Goal: Information Seeking & Learning: Learn about a topic

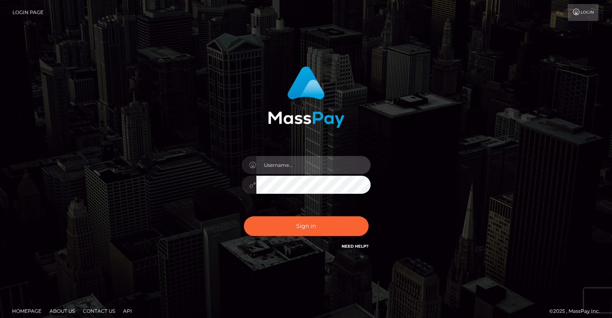
drag, startPoint x: 0, startPoint y: 0, endPoint x: 292, endPoint y: 165, distance: 334.8
click at [292, 165] on input "text" at bounding box center [313, 165] width 114 height 18
click at [283, 165] on input "text" at bounding box center [313, 165] width 114 height 18
type input "pschroll"
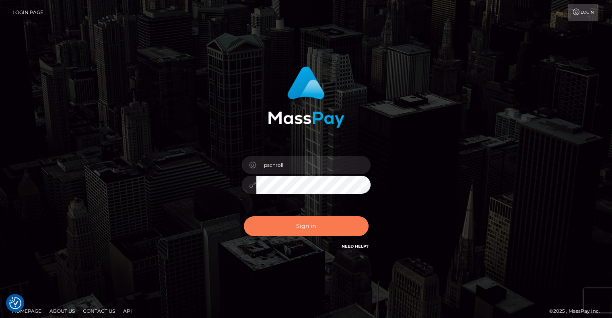
click at [299, 222] on button "Sign in" at bounding box center [306, 227] width 125 height 20
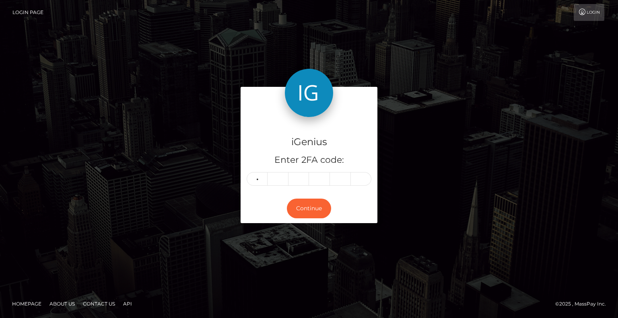
type input "8"
type input "0"
type input "5"
type input "9"
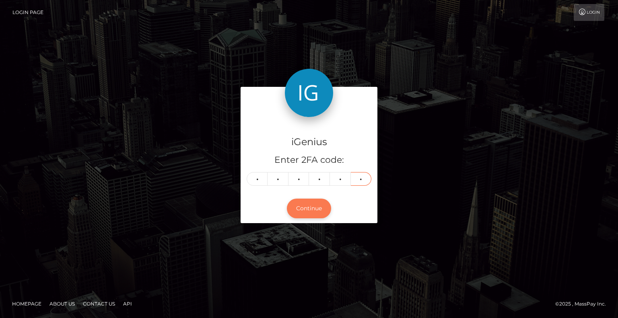
type input "7"
click at [297, 205] on button "Continue" at bounding box center [309, 209] width 44 height 20
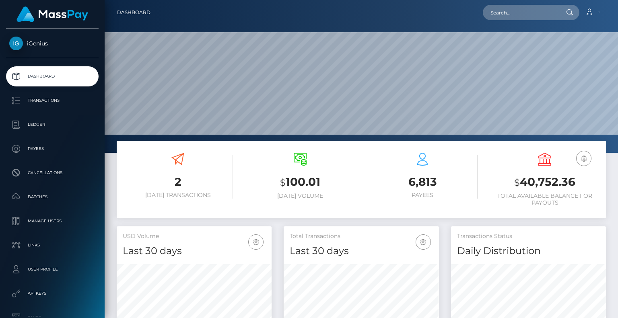
scroll to position [143, 155]
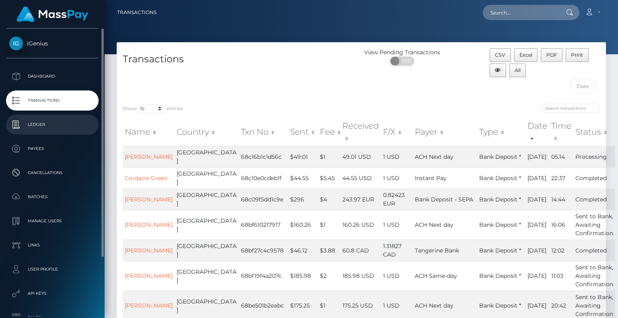
click at [39, 118] on link "Ledger" at bounding box center [52, 125] width 93 height 20
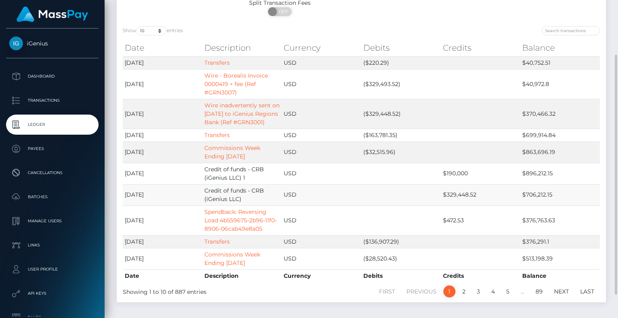
scroll to position [74, 0]
click at [465, 290] on link "2" at bounding box center [464, 290] width 12 height 12
click at [464, 287] on link "2" at bounding box center [464, 290] width 12 height 12
click at [467, 291] on link "2" at bounding box center [464, 290] width 12 height 12
click at [447, 290] on link "1" at bounding box center [450, 290] width 12 height 12
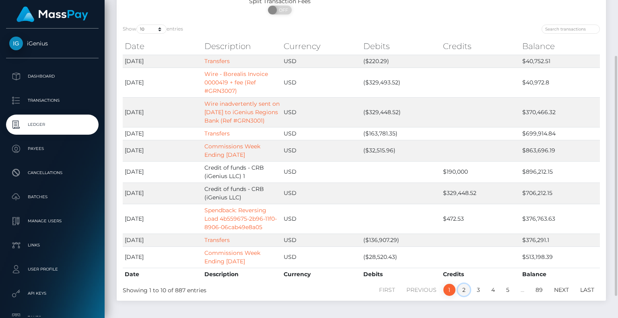
click at [462, 286] on link "2" at bounding box center [464, 290] width 12 height 12
click at [558, 288] on link "Next" at bounding box center [562, 290] width 24 height 12
click at [214, 58] on link "Transfers" at bounding box center [217, 61] width 25 height 7
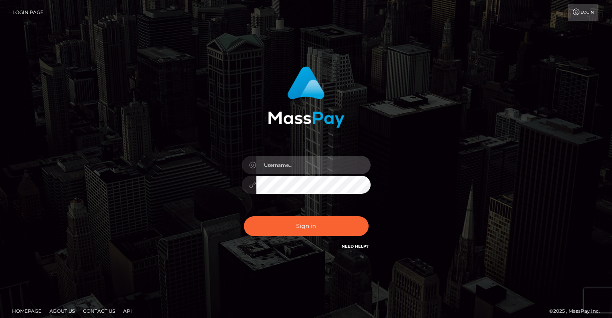
click at [315, 161] on input "text" at bounding box center [313, 165] width 114 height 18
type input "pschroll"
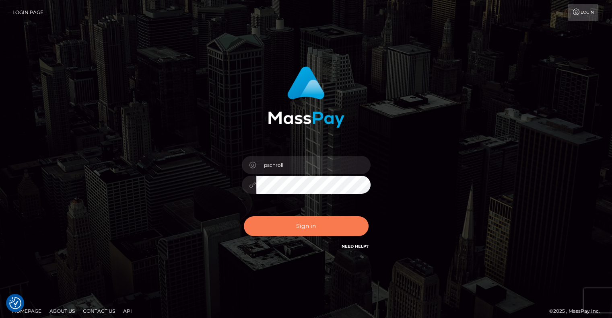
click at [310, 225] on button "Sign in" at bounding box center [306, 227] width 125 height 20
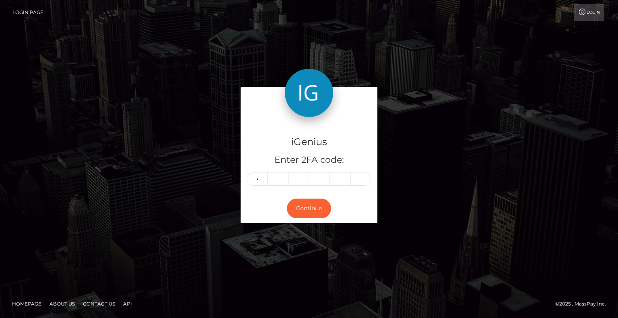
type input "5"
type input "0"
type input "1"
type input "2"
type input "0"
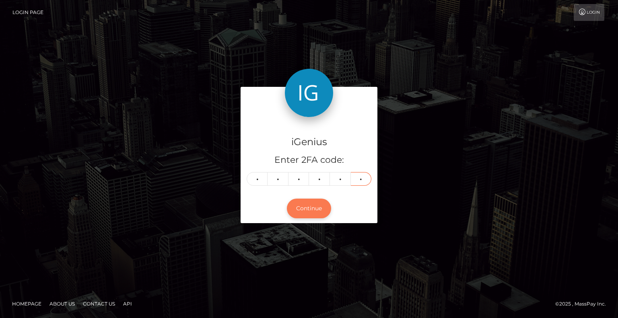
type input "3"
click at [306, 203] on button "Continue" at bounding box center [309, 209] width 44 height 20
click at [307, 209] on button "Continue" at bounding box center [309, 209] width 44 height 20
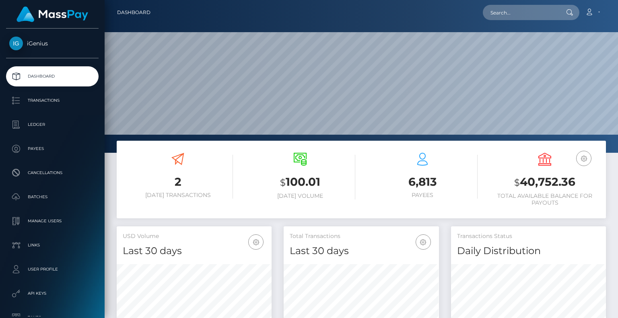
scroll to position [143, 155]
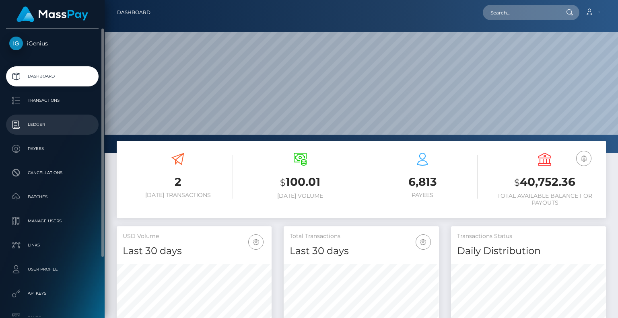
click at [34, 130] on p "Ledger" at bounding box center [52, 125] width 86 height 12
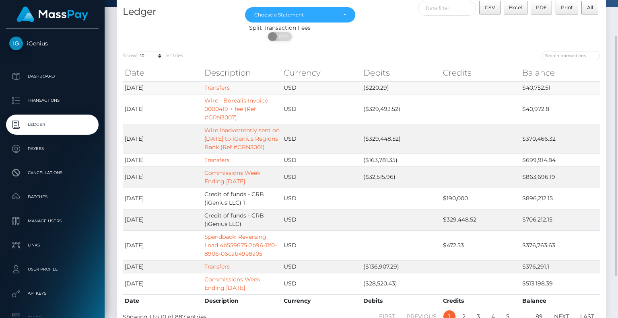
scroll to position [64, 0]
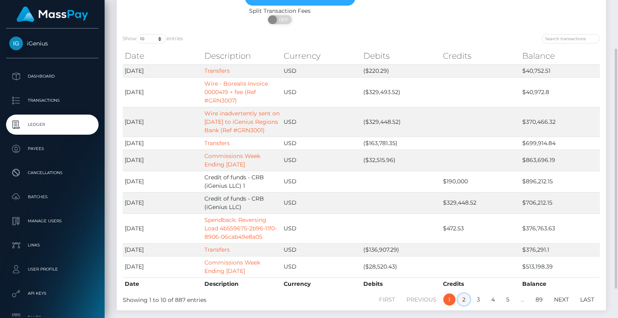
click at [467, 298] on link "2" at bounding box center [464, 300] width 12 height 12
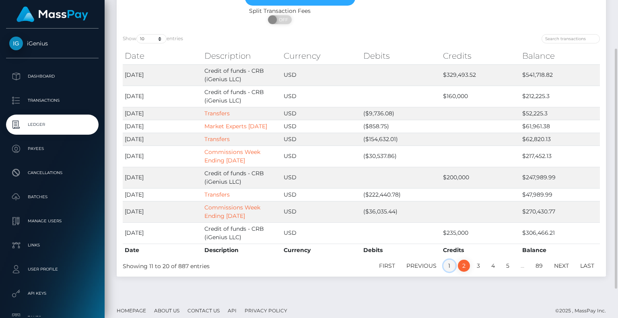
click at [451, 265] on link "1" at bounding box center [450, 266] width 12 height 12
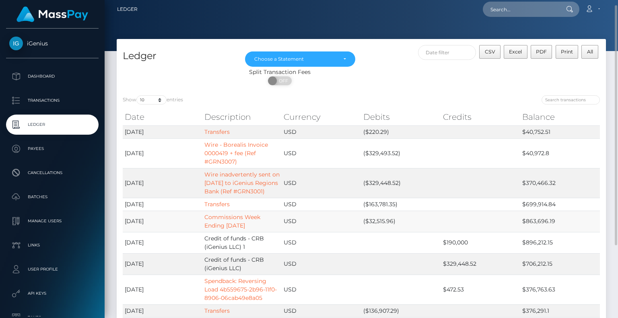
scroll to position [74, 0]
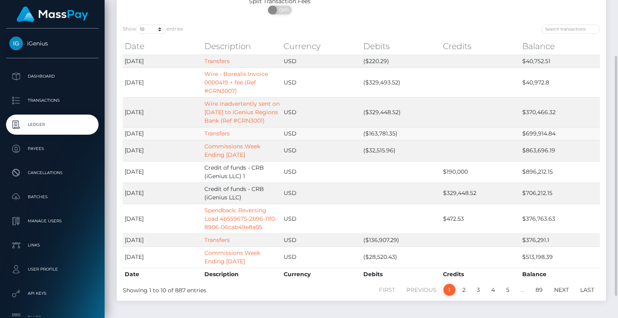
drag, startPoint x: 527, startPoint y: 132, endPoint x: 556, endPoint y: 134, distance: 29.1
drag, startPoint x: 556, startPoint y: 134, endPoint x: 581, endPoint y: 129, distance: 26.1
drag, startPoint x: 581, startPoint y: 129, endPoint x: 598, endPoint y: 110, distance: 25.7
click at [598, 110] on td "$370,466.32" at bounding box center [561, 112] width 80 height 30
drag, startPoint x: 527, startPoint y: 133, endPoint x: 554, endPoint y: 136, distance: 27.5
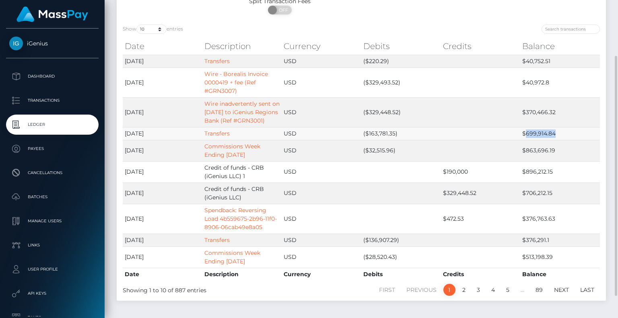
click at [554, 136] on td "$699,914.84" at bounding box center [561, 133] width 80 height 13
copy td "699,914.84"
drag, startPoint x: 368, startPoint y: 110, endPoint x: 397, endPoint y: 116, distance: 29.9
click at [397, 116] on td "($329,448.52)" at bounding box center [402, 112] width 80 height 30
copy td "329,448.52"
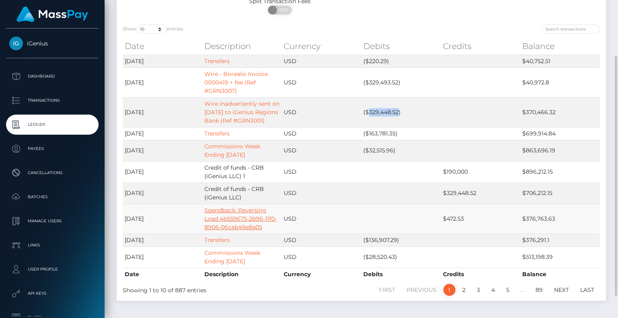
click at [227, 220] on link "Spendback: Reversing Load 4b559675-2b96-11f0-8906-06cab49e8a05" at bounding box center [241, 219] width 72 height 24
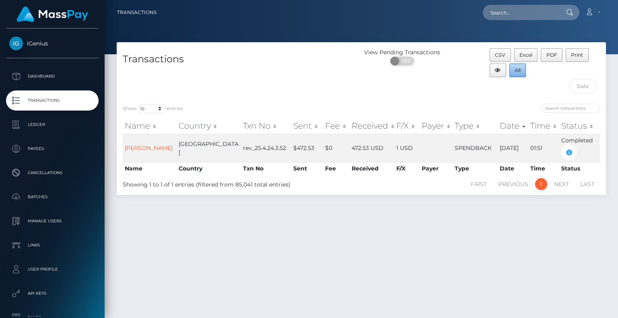
click at [519, 71] on span "All" at bounding box center [518, 70] width 6 height 6
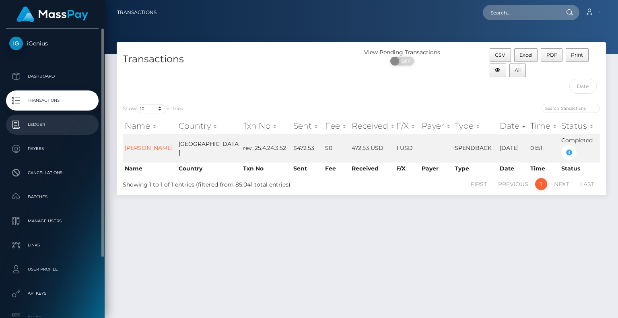
click at [34, 122] on p "Ledger" at bounding box center [52, 125] width 86 height 12
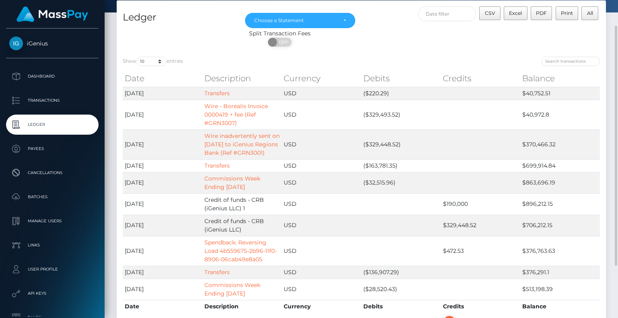
scroll to position [33, 0]
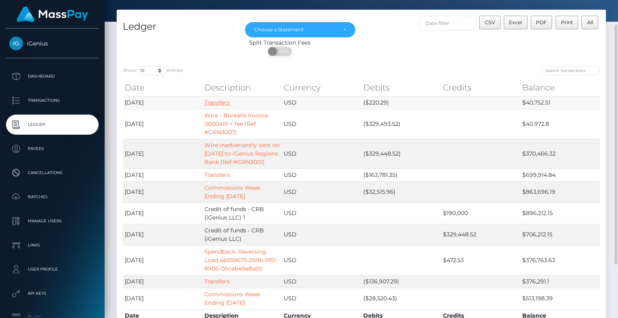
click at [219, 101] on link "Transfers" at bounding box center [217, 102] width 25 height 7
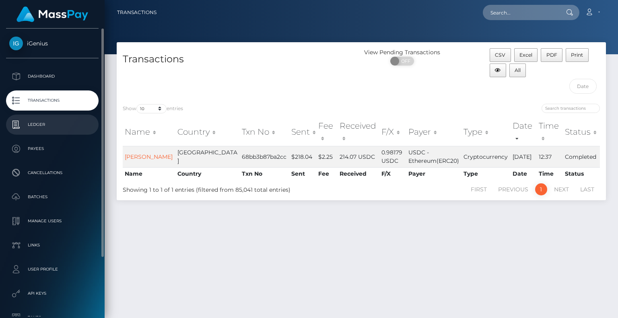
click at [32, 132] on link "Ledger" at bounding box center [52, 125] width 93 height 20
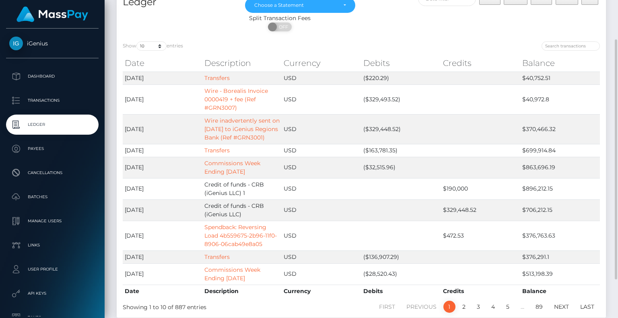
scroll to position [48, 0]
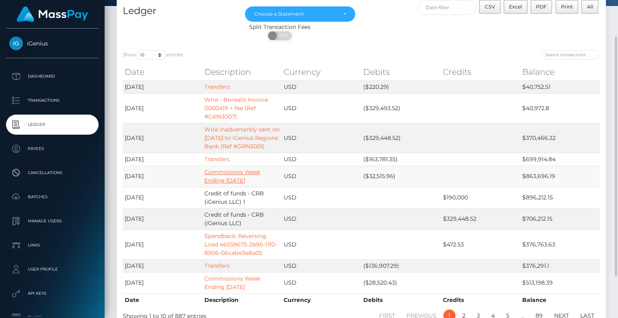
click at [229, 172] on link "Commissions Week Ending [DATE]" at bounding box center [233, 177] width 56 height 16
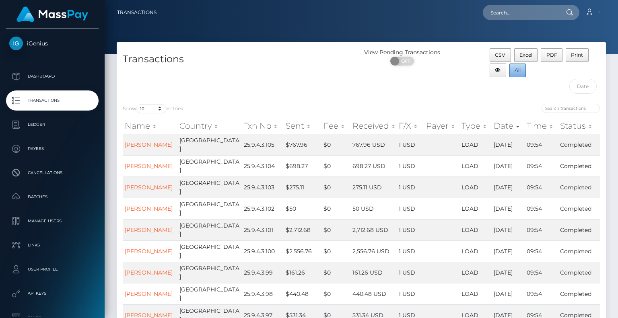
click at [517, 69] on span "All" at bounding box center [518, 70] width 6 height 6
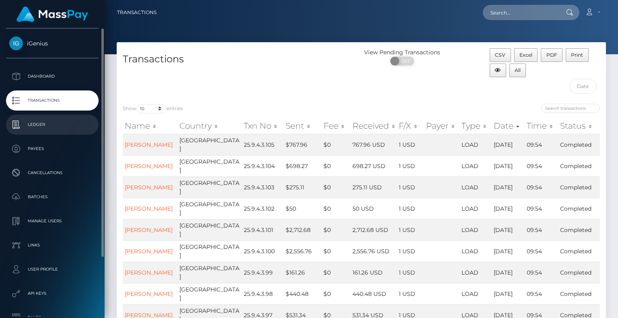
click at [31, 123] on p "Ledger" at bounding box center [52, 125] width 86 height 12
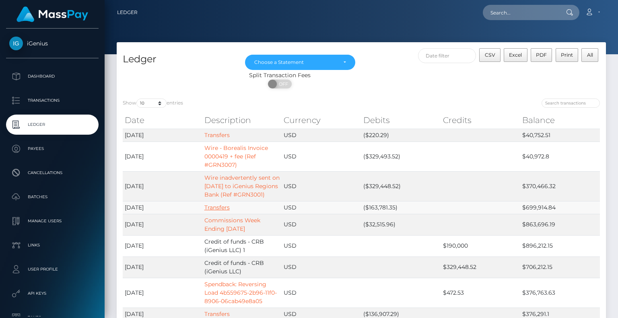
click at [213, 204] on link "Transfers" at bounding box center [217, 207] width 25 height 7
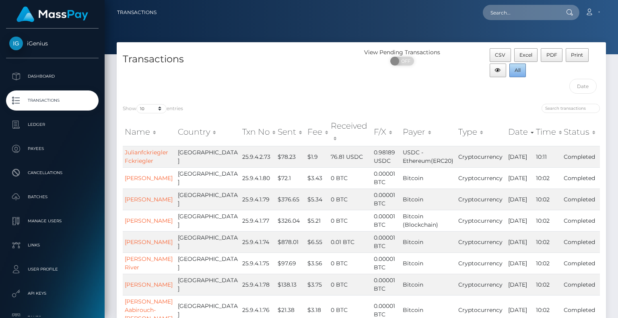
click at [519, 72] on span "All" at bounding box center [518, 70] width 6 height 6
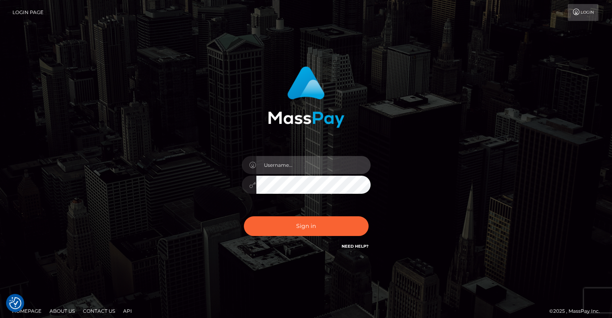
click at [264, 171] on input "text" at bounding box center [313, 165] width 114 height 18
type input "pschroll"
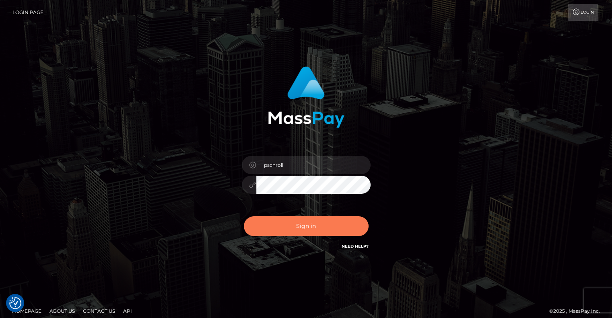
click at [309, 227] on button "Sign in" at bounding box center [306, 227] width 125 height 20
